Goal: Information Seeking & Learning: Find specific fact

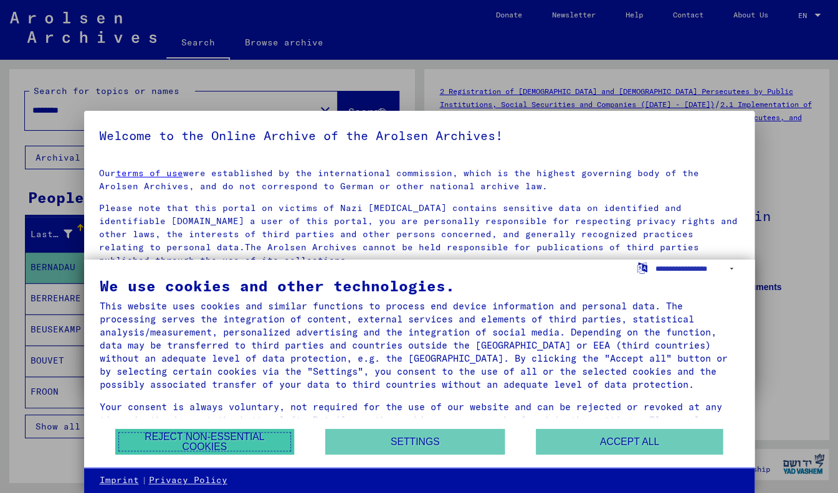
click at [244, 442] on button "Reject non-essential cookies" at bounding box center [204, 442] width 179 height 26
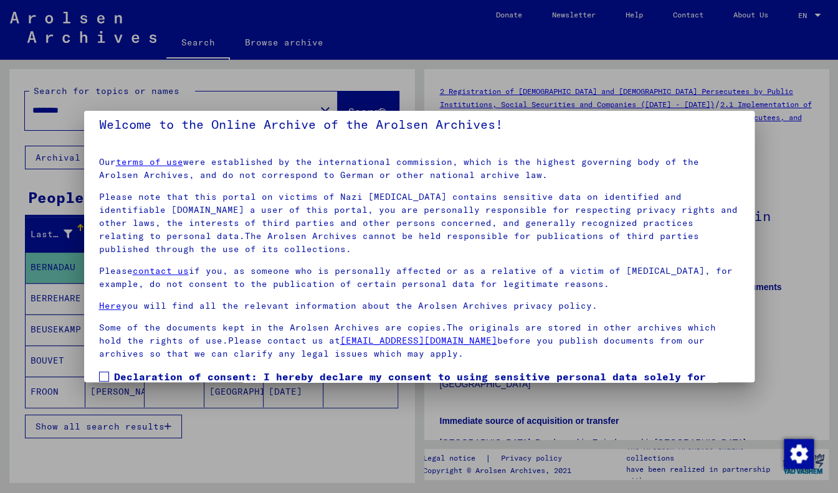
scroll to position [88, 0]
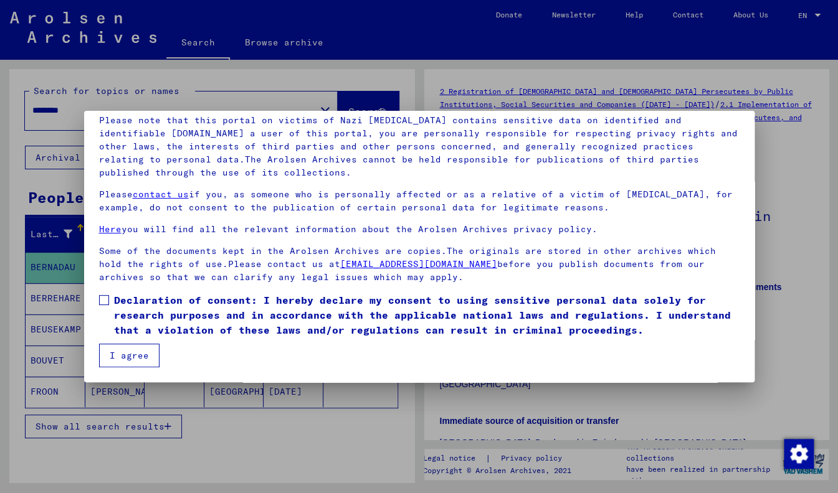
drag, startPoint x: 103, startPoint y: 295, endPoint x: 118, endPoint y: 324, distance: 32.9
click at [104, 295] on label "Declaration of consent: I hereby declare my consent to using sensitive personal…" at bounding box center [419, 315] width 640 height 45
click at [132, 354] on button "I agree" at bounding box center [129, 356] width 60 height 24
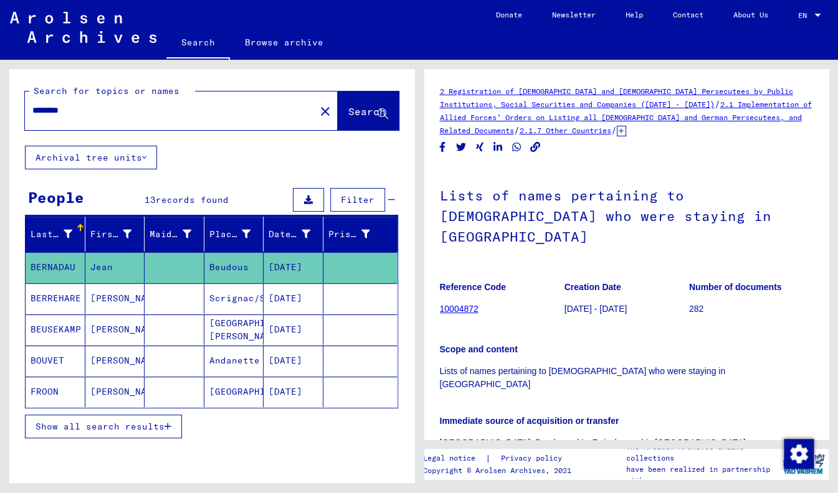
drag, startPoint x: 91, startPoint y: 108, endPoint x: 21, endPoint y: 107, distance: 69.8
click at [32, 107] on input "********" at bounding box center [169, 110] width 275 height 13
click at [348, 111] on span "Search" at bounding box center [366, 111] width 37 height 12
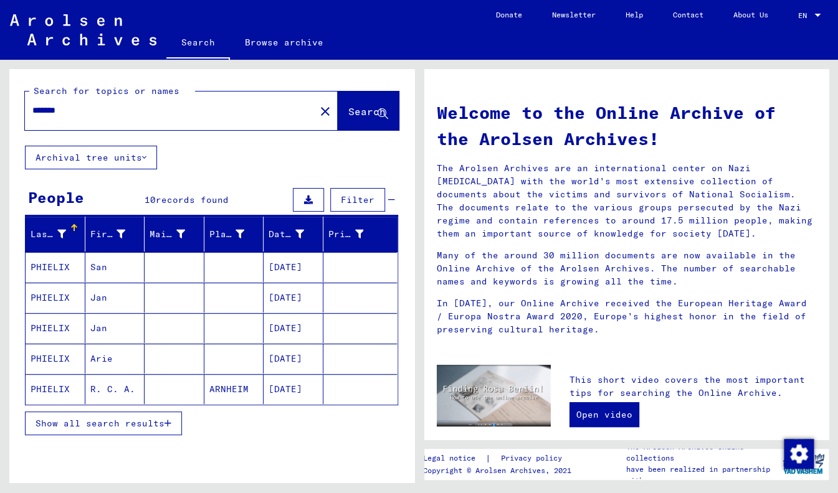
click at [171, 422] on icon "button" at bounding box center [167, 423] width 7 height 9
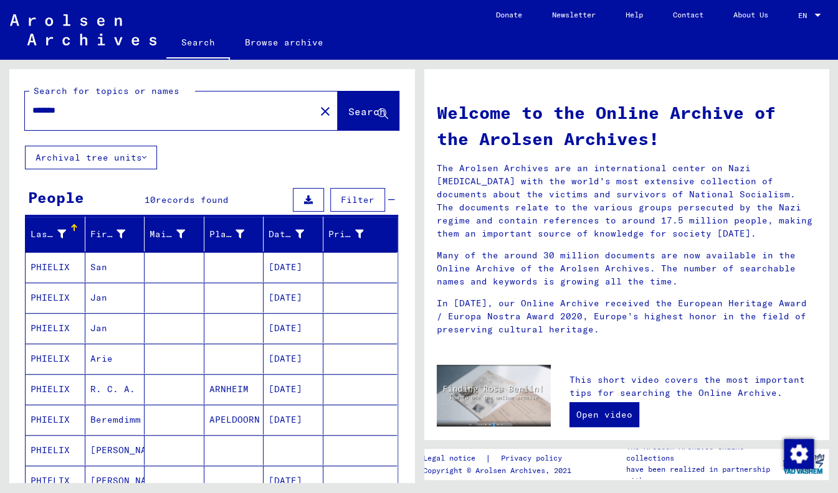
click at [51, 386] on mat-cell "PHIELIX" at bounding box center [56, 389] width 60 height 30
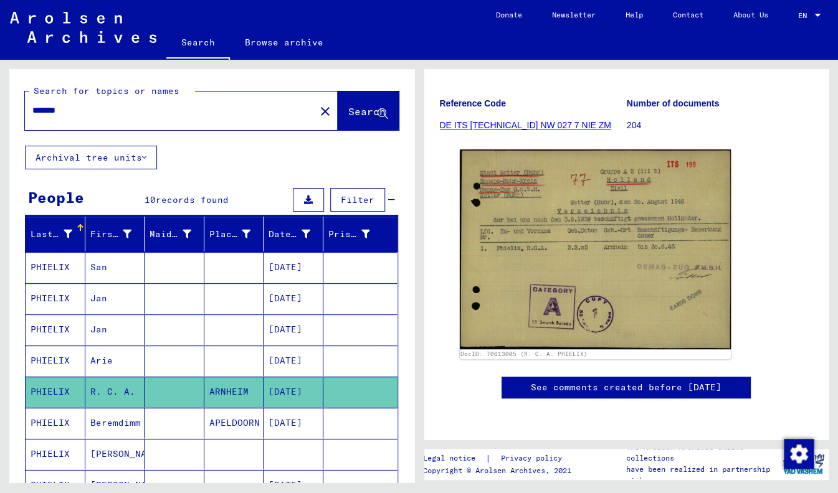
scroll to position [162, 0]
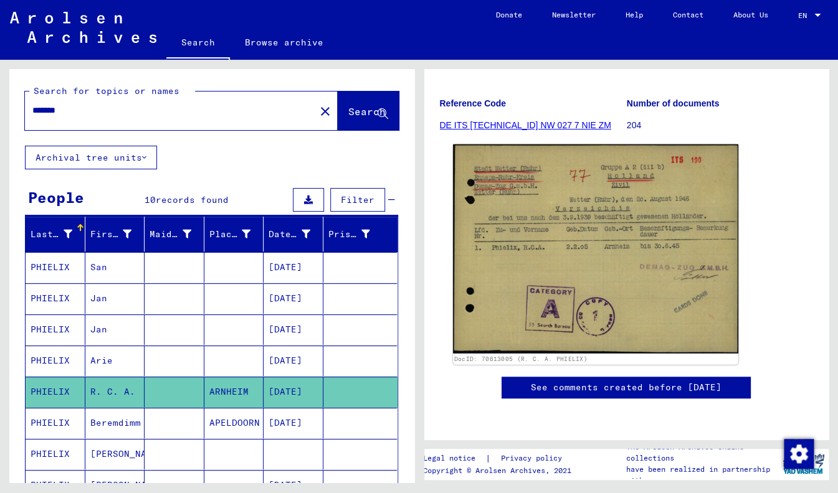
click at [604, 235] on img at bounding box center [595, 249] width 285 height 209
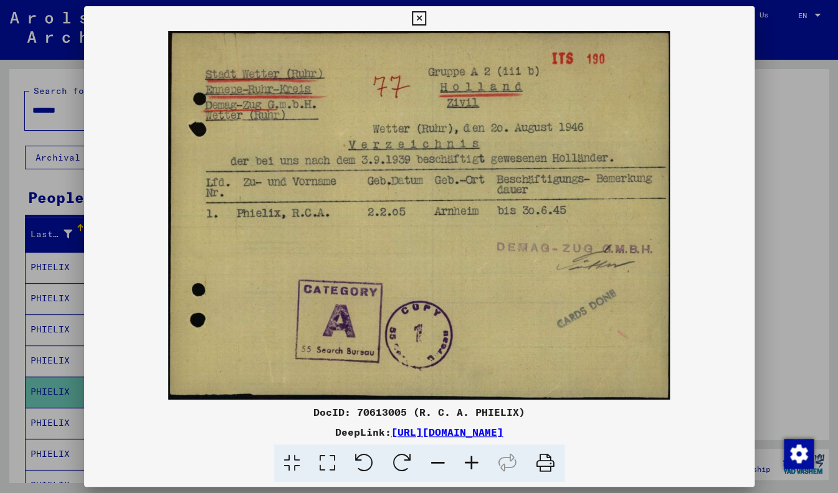
click at [426, 20] on icon at bounding box center [419, 18] width 14 height 15
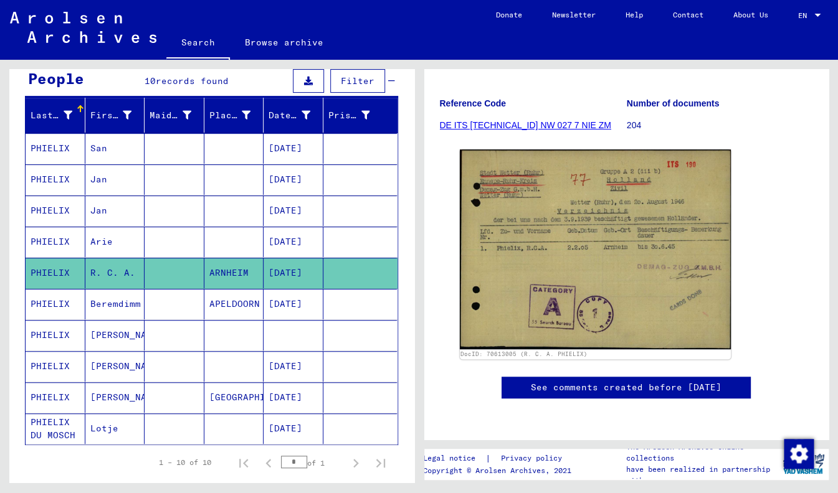
scroll to position [123, 0]
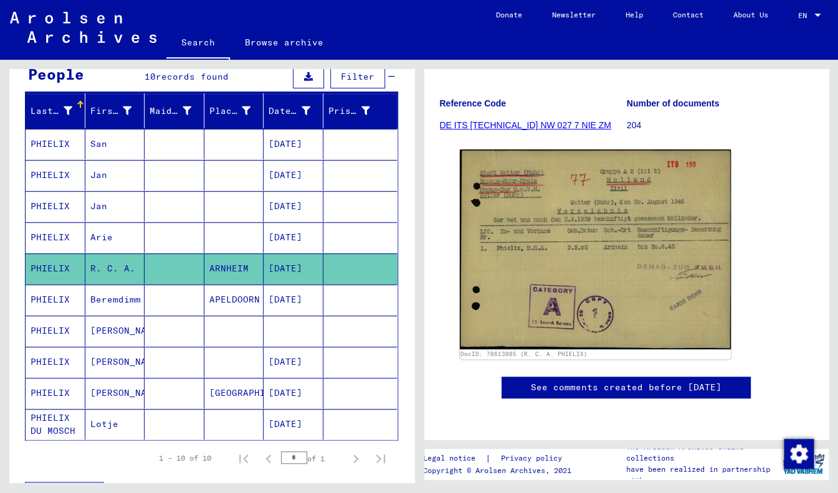
click at [62, 392] on mat-cell "PHIELIX" at bounding box center [56, 393] width 60 height 31
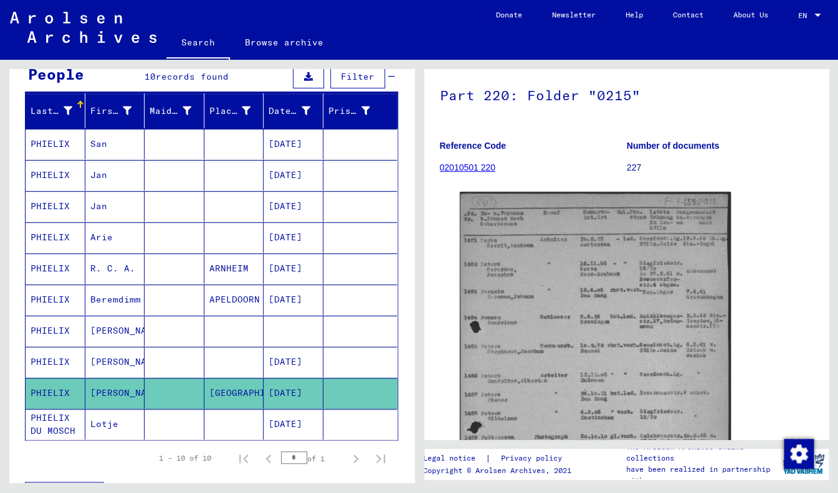
scroll to position [101, 0]
click at [186, 362] on mat-cell at bounding box center [175, 362] width 60 height 31
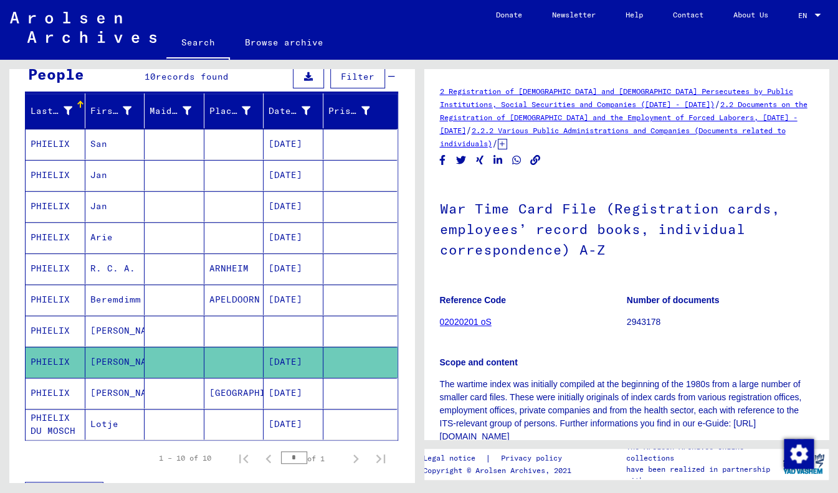
click at [186, 362] on mat-cell at bounding box center [175, 362] width 60 height 31
click at [537, 227] on h1 "War Time Card File (Registration cards, employees’ record books, individual cor…" at bounding box center [627, 228] width 374 height 96
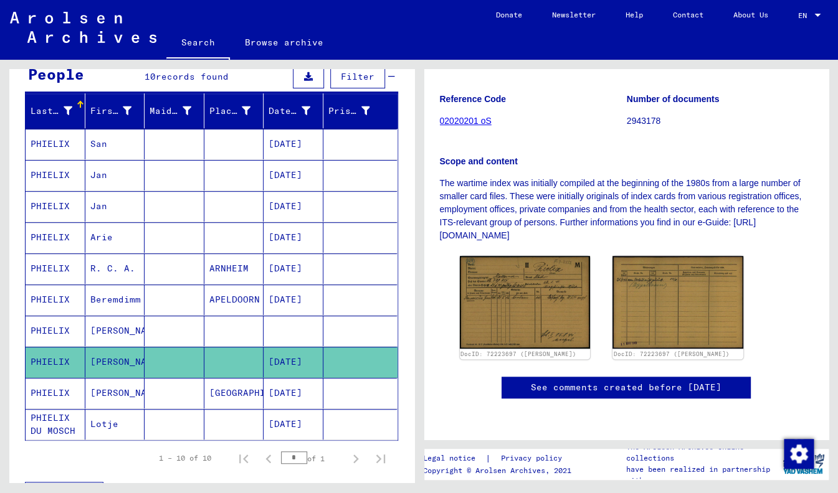
scroll to position [314, 0]
click at [529, 254] on img at bounding box center [524, 303] width 137 height 98
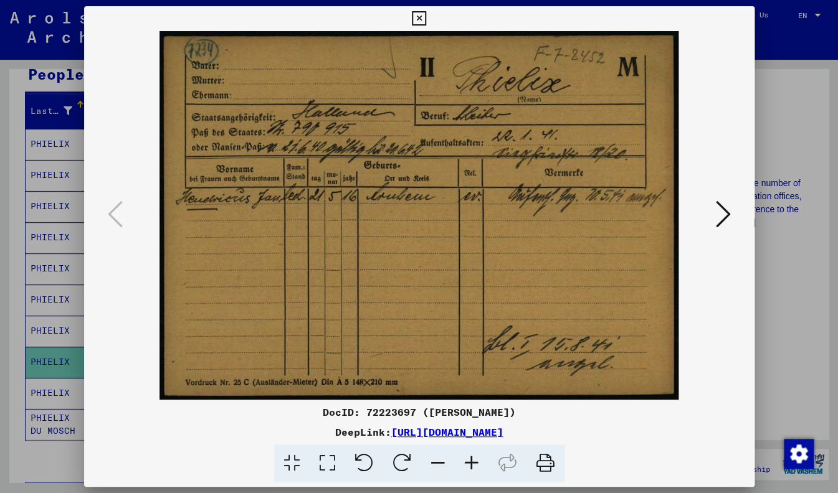
click at [730, 214] on icon at bounding box center [723, 214] width 15 height 30
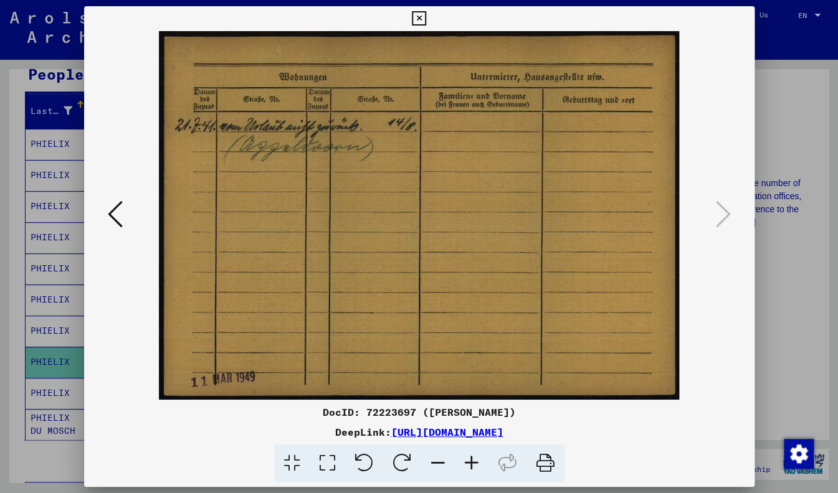
drag, startPoint x: 741, startPoint y: 18, endPoint x: 734, endPoint y: 22, distance: 7.8
click at [426, 19] on icon at bounding box center [419, 18] width 14 height 15
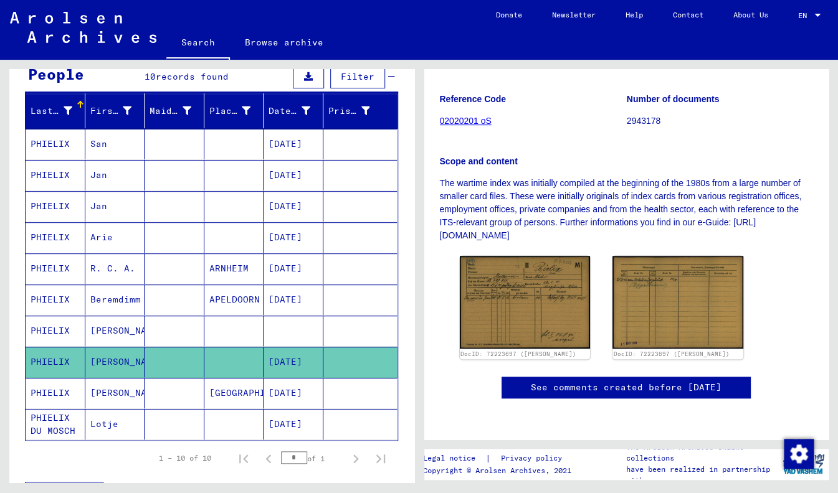
click at [49, 326] on mat-cell "PHIELIX" at bounding box center [56, 331] width 60 height 31
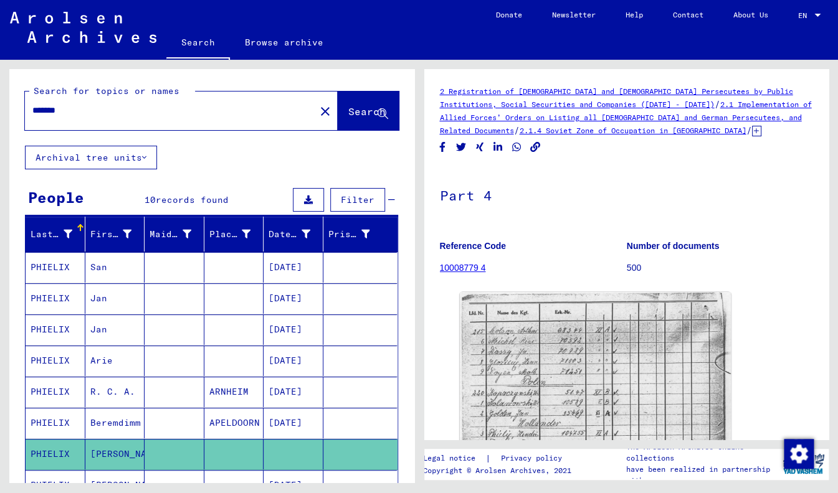
drag, startPoint x: 42, startPoint y: 108, endPoint x: 9, endPoint y: 99, distance: 33.7
click at [32, 104] on input "*******" at bounding box center [169, 110] width 275 height 13
click at [348, 115] on span "Search" at bounding box center [366, 111] width 37 height 12
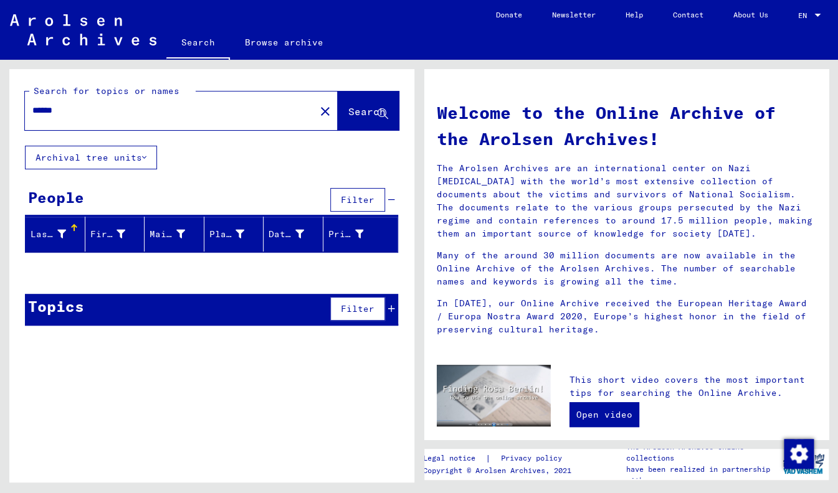
click at [34, 111] on input "******" at bounding box center [166, 110] width 268 height 13
type input "*******"
click at [354, 113] on span "Search" at bounding box center [366, 111] width 37 height 12
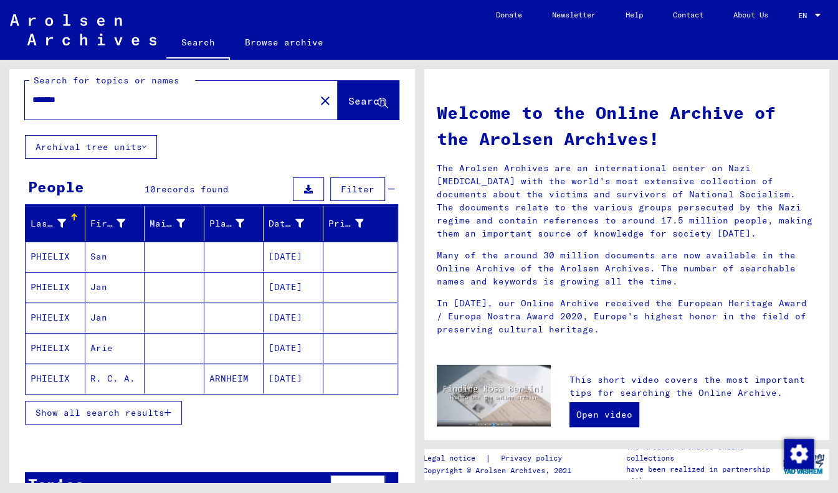
scroll to position [11, 0]
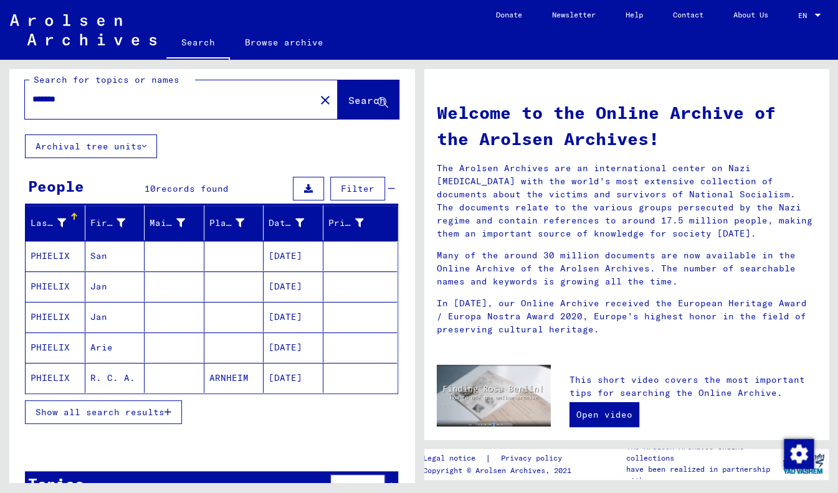
drag, startPoint x: 316, startPoint y: 386, endPoint x: 331, endPoint y: 396, distance: 18.3
click at [330, 387] on mat-cell at bounding box center [360, 378] width 74 height 30
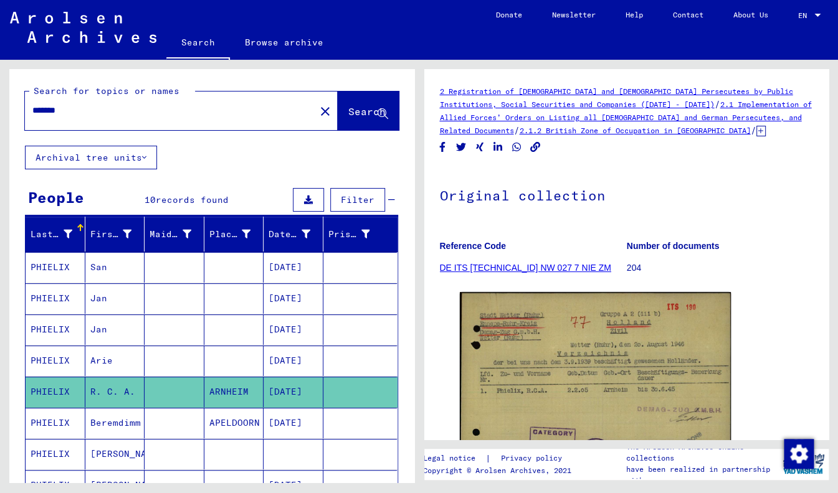
click at [147, 100] on div "*******" at bounding box center [166, 111] width 283 height 28
drag, startPoint x: 85, startPoint y: 108, endPoint x: -31, endPoint y: 103, distance: 115.4
click at [32, 104] on input "*******" at bounding box center [169, 110] width 275 height 13
click at [348, 109] on span "Search" at bounding box center [366, 111] width 37 height 12
